Goal: Information Seeking & Learning: Learn about a topic

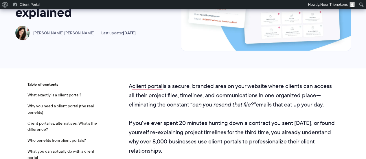
scroll to position [116, 0]
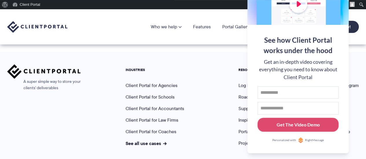
scroll to position [2458, 0]
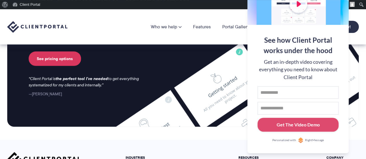
click at [113, 25] on div "Who we help" at bounding box center [182, 27] width 351 height 12
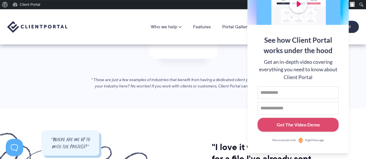
scroll to position [0, 0]
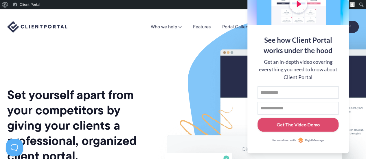
click at [195, 8] on div "Skip to toolbar About WordPress About WordPress Get Involved WordPress.org Docu…" at bounding box center [183, 4] width 366 height 9
click at [176, 6] on div "Skip to toolbar About WordPress About WordPress Get Involved WordPress.org Docu…" at bounding box center [183, 4] width 366 height 9
click at [173, 71] on img at bounding box center [302, 152] width 324 height 277
click at [200, 81] on img at bounding box center [302, 152] width 324 height 277
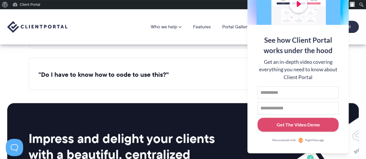
scroll to position [2165, 0]
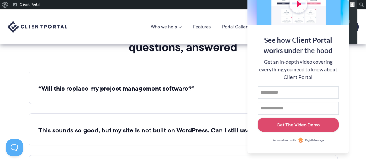
click at [353, 3] on img "Toolbar" at bounding box center [351, 4] width 5 height 5
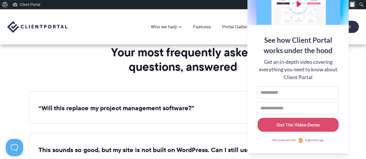
scroll to position [2136, 0]
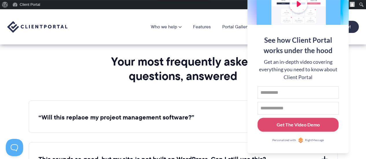
click at [49, 27] on img at bounding box center [37, 27] width 60 height 12
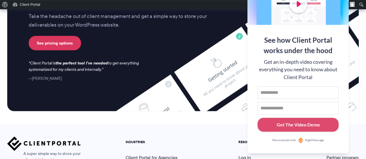
scroll to position [2564, 0]
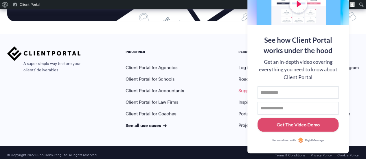
click at [244, 87] on link "Support" at bounding box center [246, 90] width 16 height 7
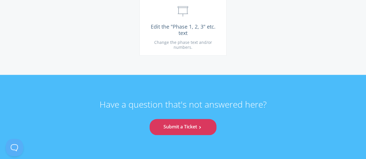
scroll to position [1530, 0]
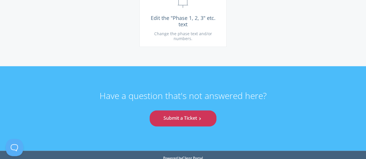
click at [192, 114] on link "Submit a Ticket .st0{fill:none;stroke:#000000;stroke-width:2;stroke-miterlimit:…" at bounding box center [182, 118] width 66 height 16
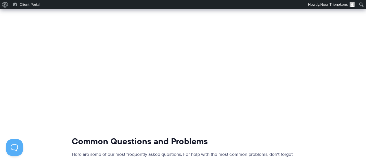
scroll to position [156, 0]
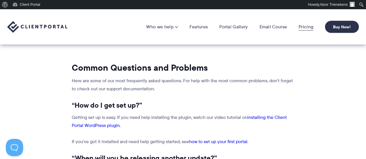
click at [306, 26] on link "Pricing" at bounding box center [305, 27] width 15 height 6
click at [303, 27] on link "Pricing" at bounding box center [305, 27] width 15 height 6
click at [301, 24] on link "Pricing" at bounding box center [305, 27] width 15 height 6
